Goal: Download file/media

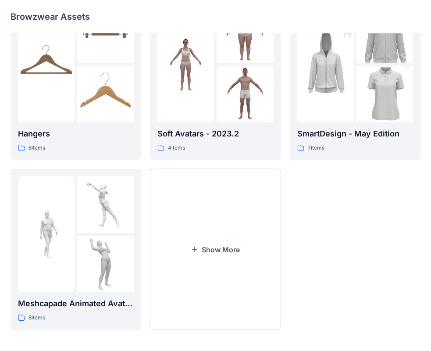
scroll to position [218, 0]
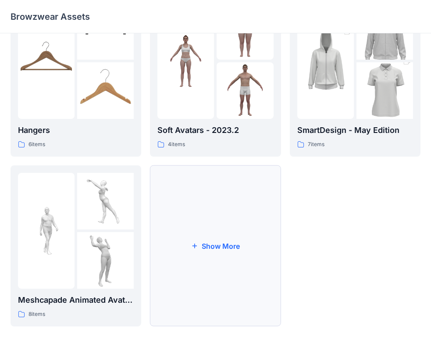
click at [221, 184] on button "Show More" at bounding box center [215, 245] width 131 height 161
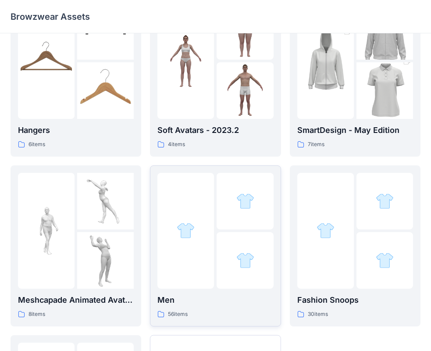
click at [205, 241] on div at bounding box center [185, 231] width 57 height 116
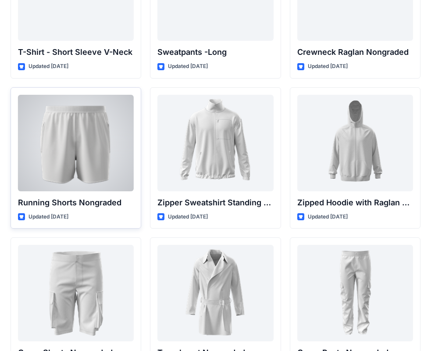
scroll to position [1009, 0]
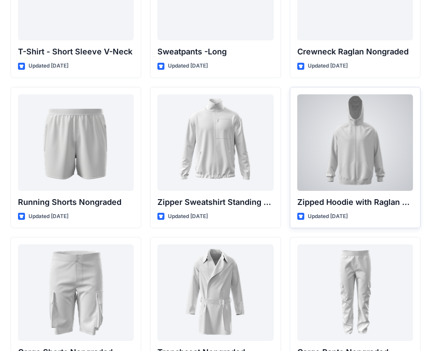
click at [353, 152] on div at bounding box center [355, 142] width 116 height 96
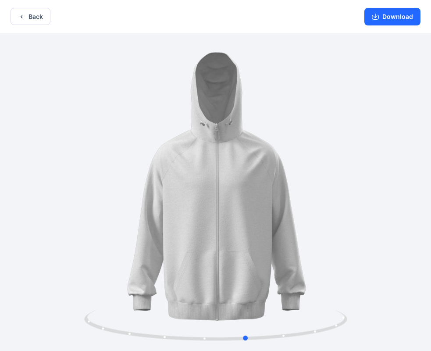
drag, startPoint x: 95, startPoint y: 227, endPoint x: 218, endPoint y: 138, distance: 151.9
click at [130, 203] on div at bounding box center [215, 192] width 431 height 319
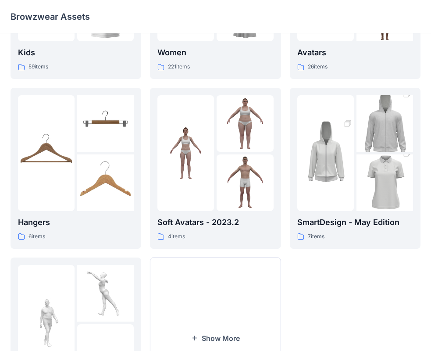
scroll to position [218, 0]
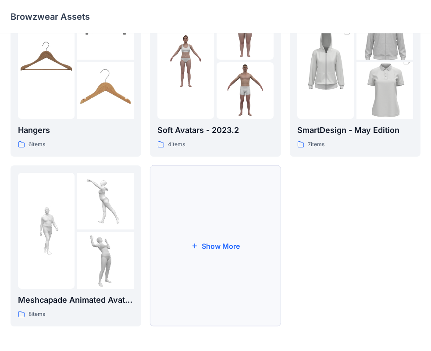
click at [184, 209] on button "Show More" at bounding box center [215, 245] width 131 height 161
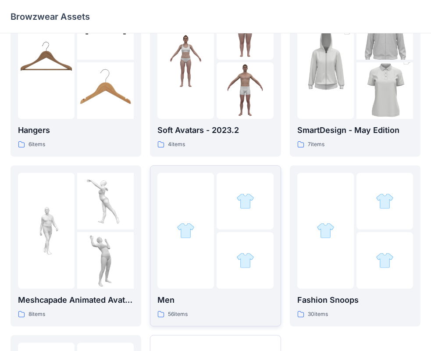
click at [172, 256] on div at bounding box center [185, 231] width 57 height 116
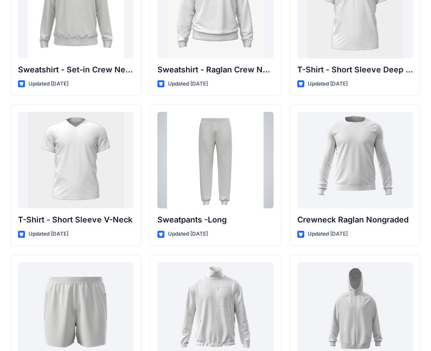
scroll to position [840, 0]
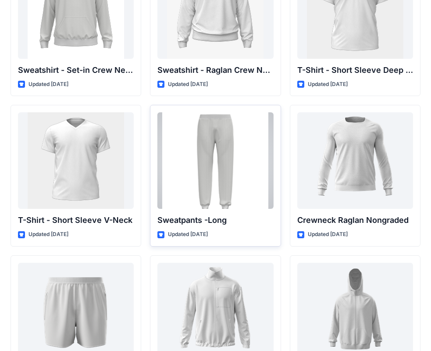
click at [246, 135] on div at bounding box center [215, 160] width 116 height 96
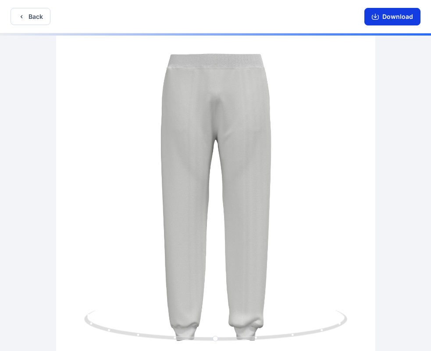
click at [375, 21] on button "Download" at bounding box center [392, 17] width 56 height 18
